Goal: Find specific page/section: Find specific page/section

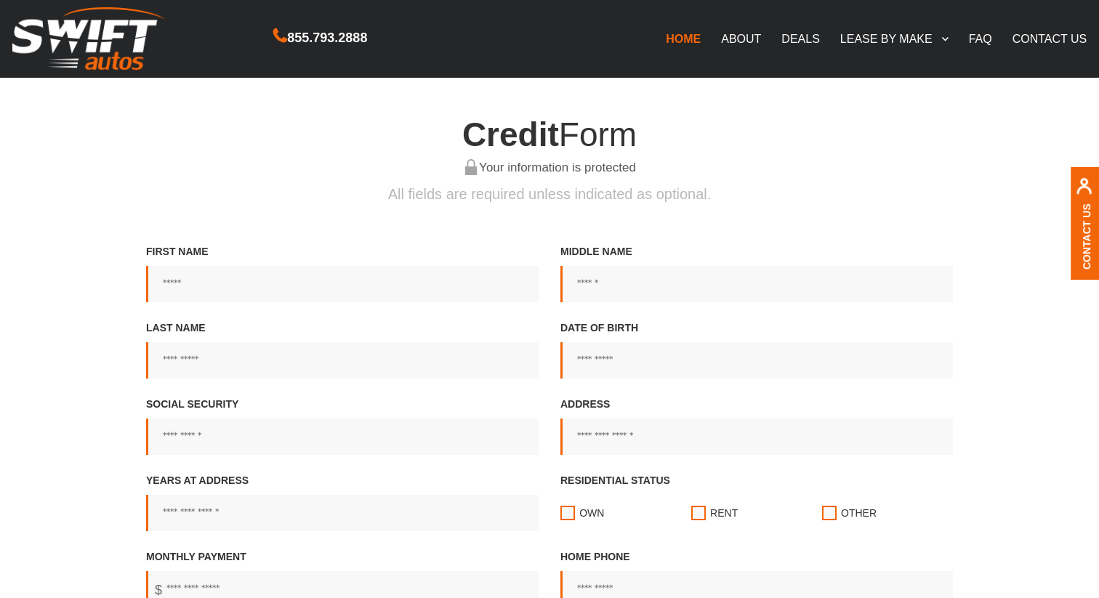
click at [787, 34] on link "DEALS" at bounding box center [800, 38] width 58 height 31
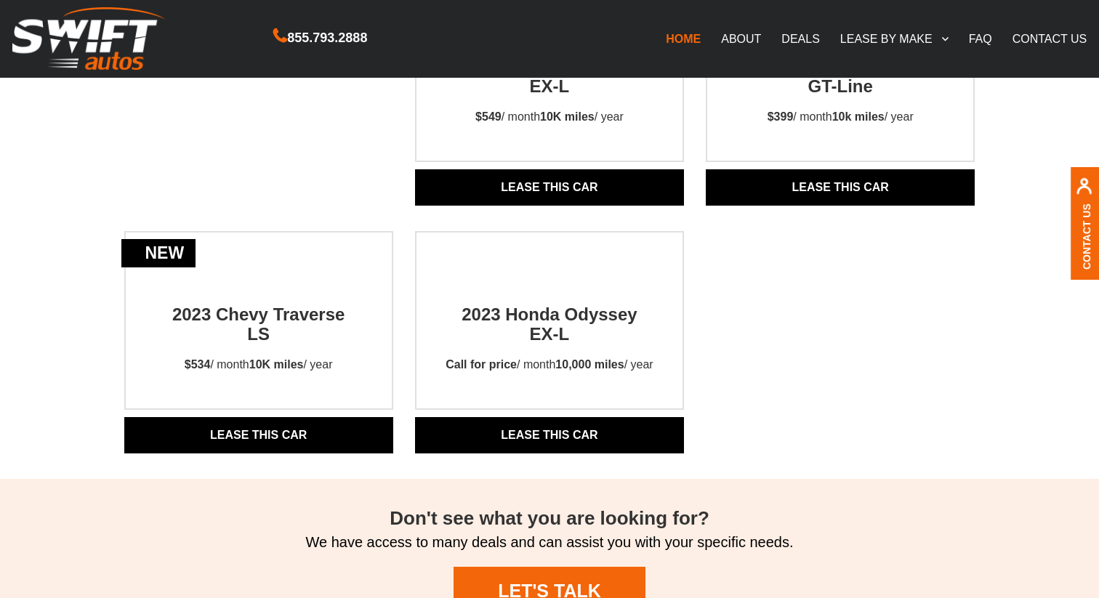
scroll to position [1419, 0]
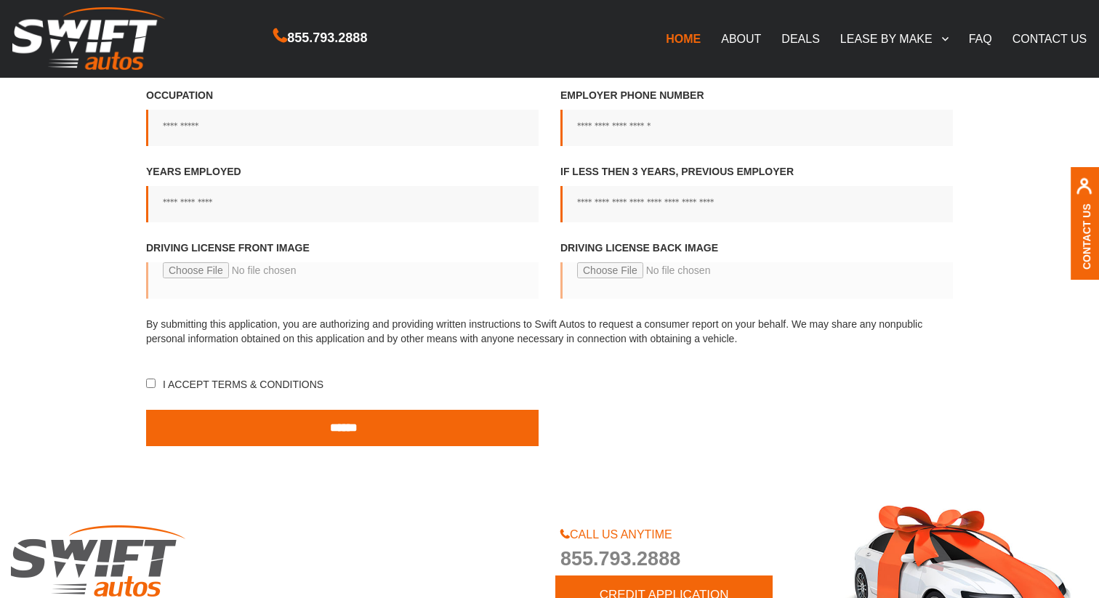
scroll to position [1038, 0]
